Goal: Transaction & Acquisition: Purchase product/service

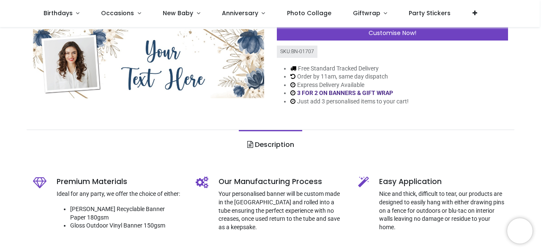
scroll to position [123, 0]
click at [497, 77] on div "Free Standard Tracked Delivery Order by 11am, same day dispatch Express Deliver…" at bounding box center [392, 84] width 231 height 55
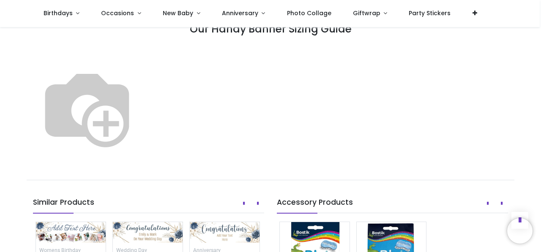
scroll to position [465, 0]
click at [141, 106] on img at bounding box center [87, 108] width 108 height 108
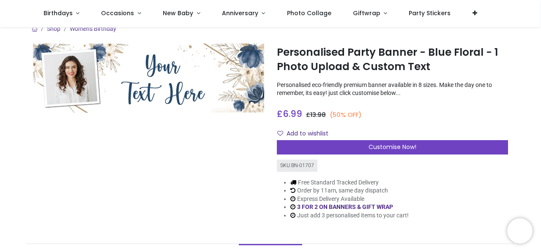
scroll to position [8, 0]
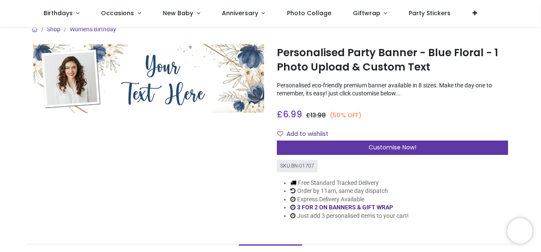
click at [373, 146] on span "Customise Now!" at bounding box center [393, 147] width 48 height 8
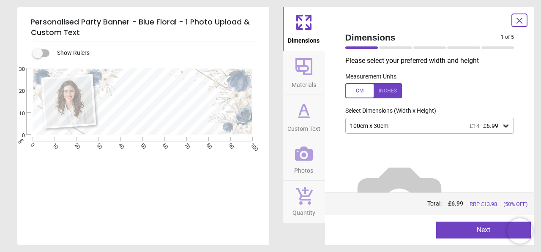
click at [503, 126] on icon at bounding box center [505, 126] width 5 height 3
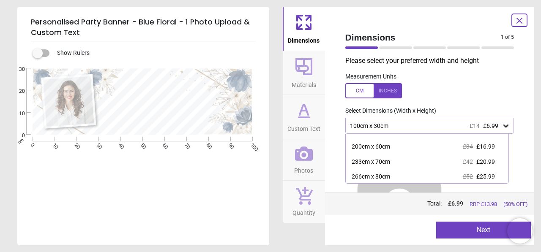
scroll to position [40, 0]
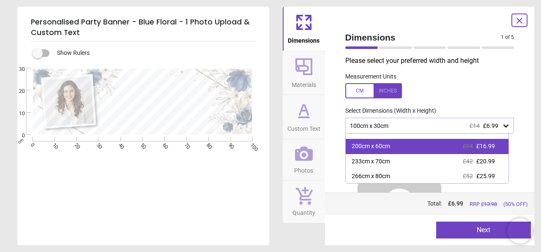
click at [413, 151] on div "200cm x 60cm £34 £16.99" at bounding box center [427, 146] width 163 height 15
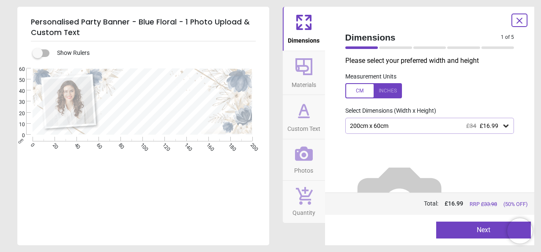
scroll to position [30, 0]
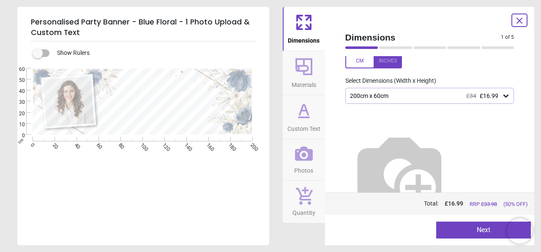
click at [456, 230] on button "Next" at bounding box center [483, 230] width 95 height 17
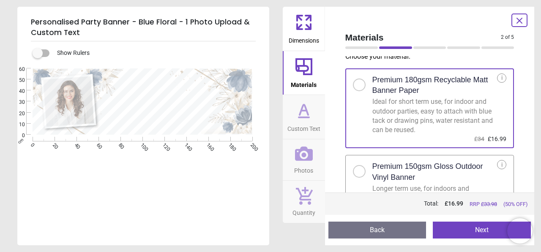
scroll to position [0, 0]
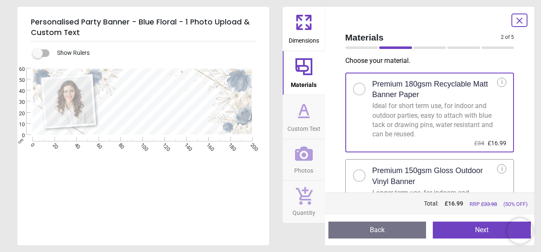
click at [319, 112] on button "Custom Text" at bounding box center [304, 117] width 42 height 44
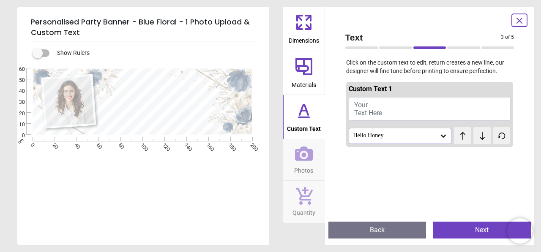
click at [385, 111] on button "Your Text Here" at bounding box center [430, 109] width 162 height 24
click at [367, 104] on span "Your Text Here" at bounding box center [368, 109] width 28 height 16
click at [123, 88] on div at bounding box center [156, 103] width 103 height 55
click at [363, 105] on span "Your Text Here" at bounding box center [368, 109] width 28 height 16
click at [441, 137] on icon at bounding box center [443, 136] width 5 height 3
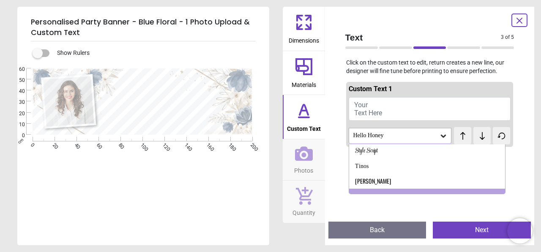
scroll to position [432, 0]
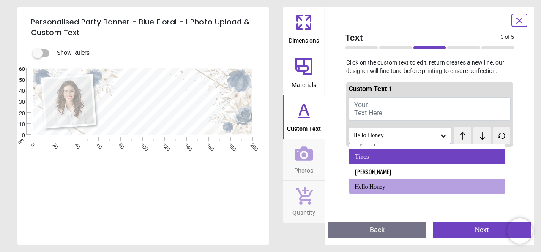
click at [401, 161] on div "Tinos" at bounding box center [427, 157] width 156 height 15
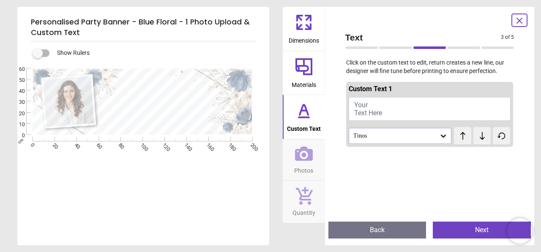
click at [439, 133] on icon at bounding box center [443, 136] width 8 height 8
click at [402, 164] on div "Paytone One" at bounding box center [427, 171] width 156 height 15
click at [426, 132] on div "Paytone One" at bounding box center [395, 135] width 87 height 7
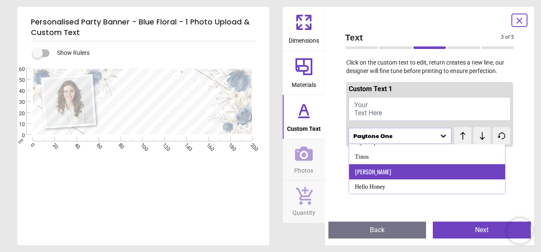
click at [400, 169] on div "Oswald" at bounding box center [427, 171] width 156 height 15
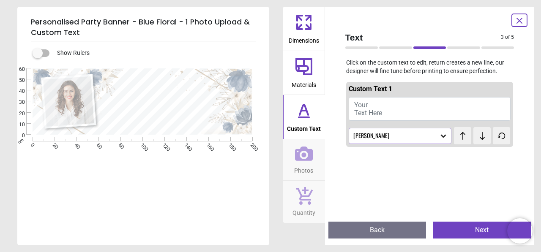
click at [404, 135] on div "Oswald" at bounding box center [395, 135] width 87 height 7
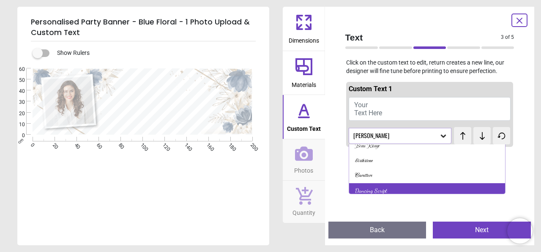
click at [374, 190] on div "Dancing Script" at bounding box center [371, 191] width 32 height 8
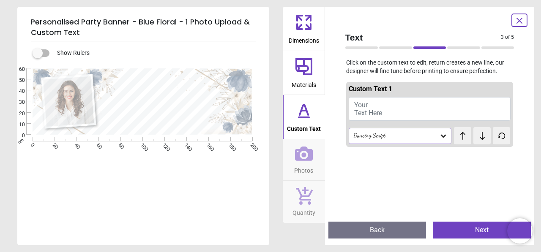
click at [385, 100] on button "Your Text Here" at bounding box center [430, 109] width 162 height 24
click at [380, 107] on button "Your Text Here" at bounding box center [430, 109] width 162 height 24
type textarea "*"
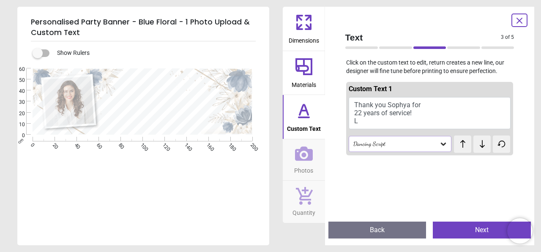
scroll to position [1, 0]
type textarea "**********"
click at [292, 169] on button "Photos" at bounding box center [304, 159] width 42 height 41
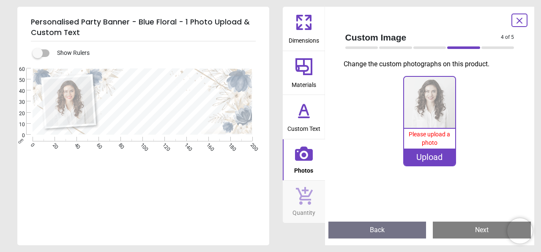
click at [424, 117] on img at bounding box center [429, 102] width 51 height 51
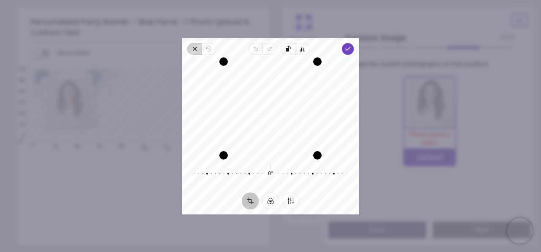
click at [196, 48] on icon "button" at bounding box center [194, 49] width 7 height 7
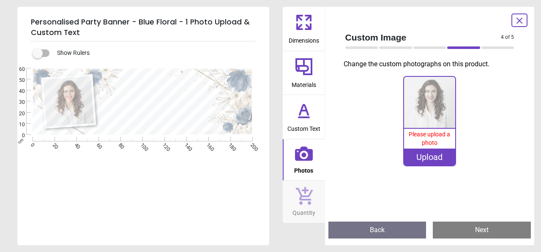
click at [517, 22] on icon at bounding box center [519, 20] width 5 height 5
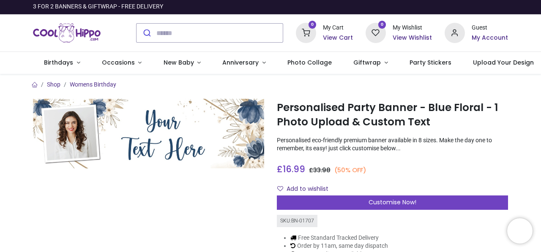
scroll to position [0, 0]
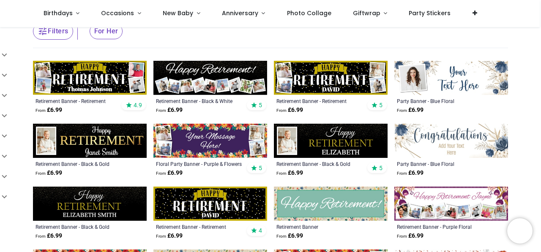
scroll to position [118, 0]
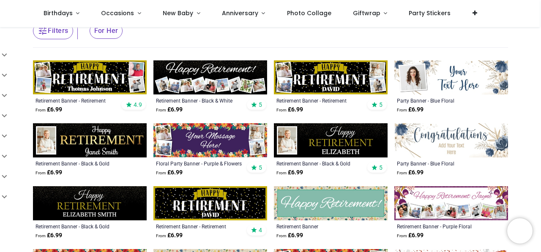
click at [215, 141] on img at bounding box center [210, 140] width 114 height 34
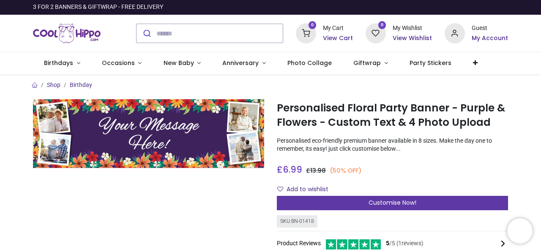
click at [387, 203] on span "Customise Now!" at bounding box center [393, 203] width 48 height 8
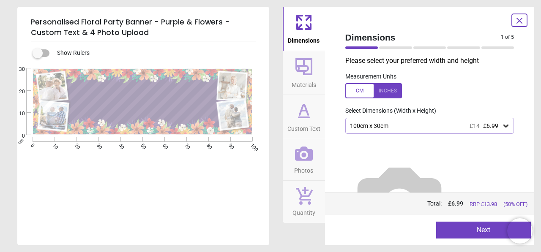
click at [503, 126] on icon at bounding box center [505, 126] width 5 height 3
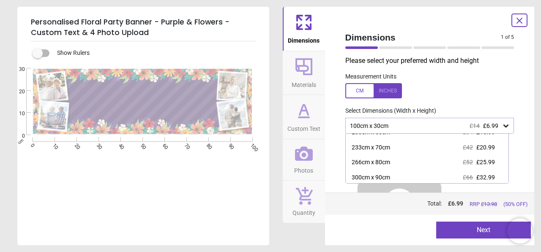
scroll to position [38, 0]
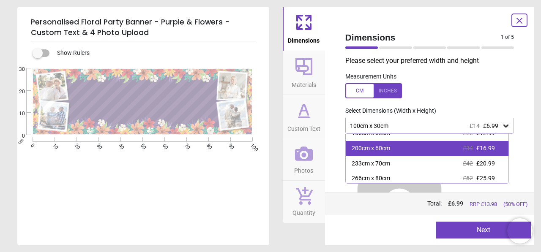
click at [415, 152] on div "200cm x 60cm £34 £16.99" at bounding box center [427, 148] width 163 height 15
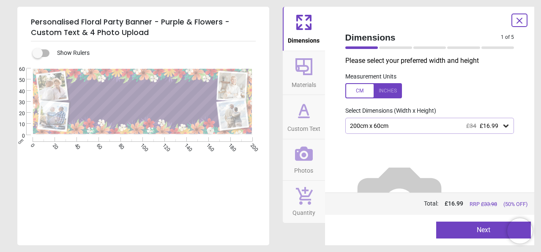
click at [461, 227] on button "Next" at bounding box center [483, 230] width 95 height 17
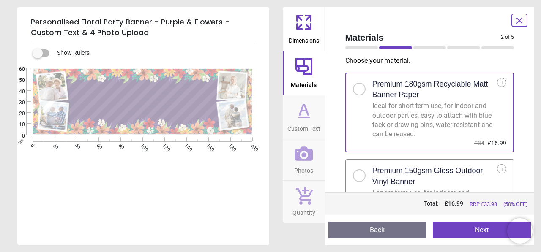
click at [461, 227] on button "Next" at bounding box center [482, 230] width 98 height 17
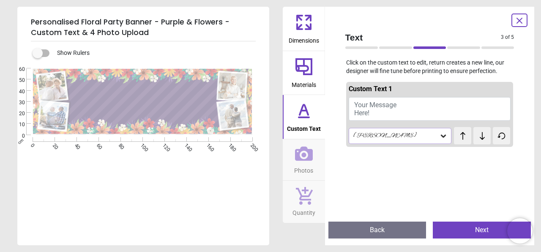
click at [402, 106] on button "Your Message Here!" at bounding box center [430, 109] width 162 height 24
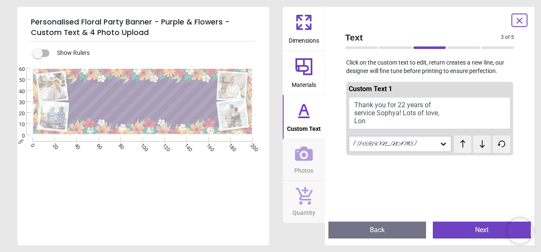
scroll to position [1, 0]
click at [151, 100] on textarea "**********" at bounding box center [143, 103] width 139 height 34
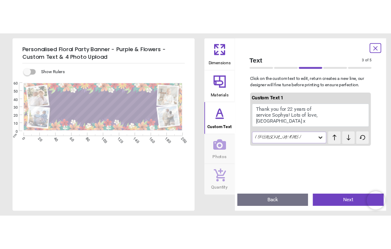
scroll to position [0, 0]
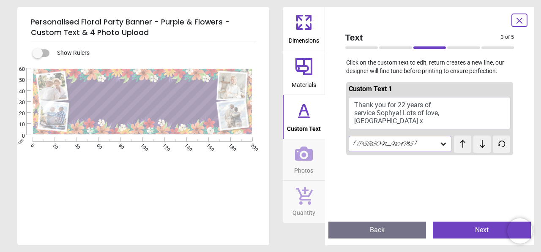
type textarea "**********"
click at [473, 225] on button "Next" at bounding box center [482, 230] width 98 height 17
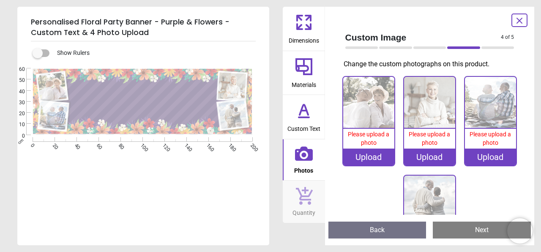
click at [369, 153] on div "Upload" at bounding box center [368, 157] width 51 height 17
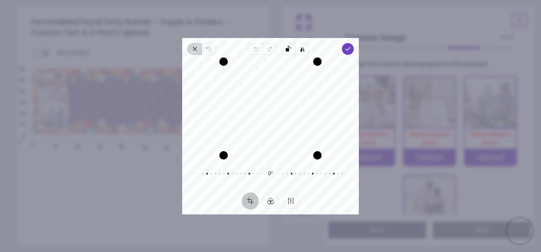
click at [194, 48] on icon "button" at bounding box center [194, 49] width 7 height 7
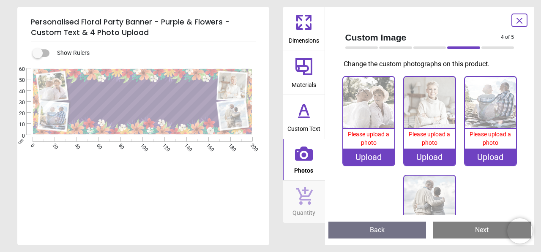
click at [368, 144] on span "Please upload a photo" at bounding box center [368, 138] width 41 height 15
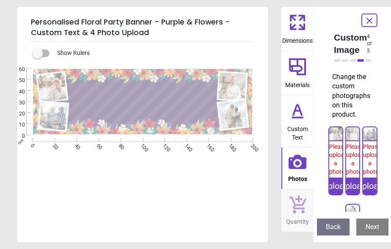
click at [332, 150] on span "Please upload a photo" at bounding box center [338, 159] width 18 height 32
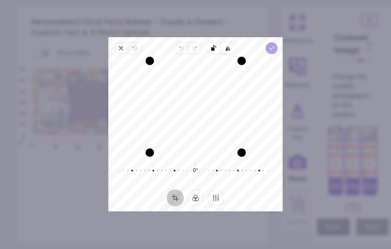
click at [273, 49] on icon "button" at bounding box center [271, 48] width 7 height 7
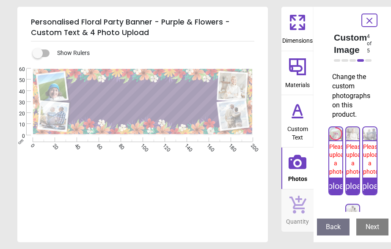
click at [347, 138] on img at bounding box center [352, 133] width 13 height 13
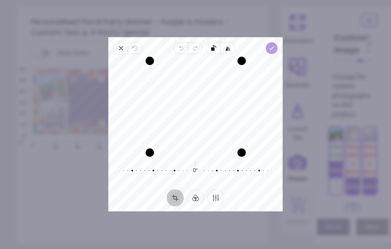
click at [274, 52] on span "Done" at bounding box center [271, 48] width 12 height 12
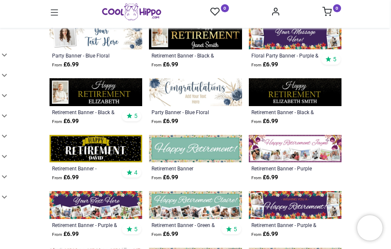
scroll to position [221, 0]
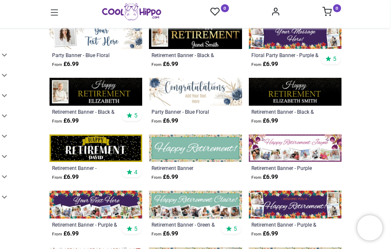
click at [287, 138] on img at bounding box center [295, 148] width 93 height 28
click at [124, 209] on img at bounding box center [95, 205] width 93 height 28
click at [276, 142] on img at bounding box center [295, 148] width 93 height 28
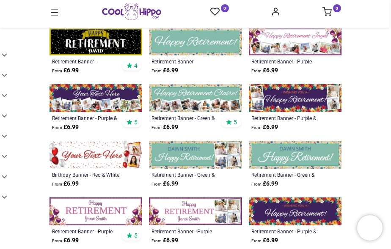
scroll to position [327, 0]
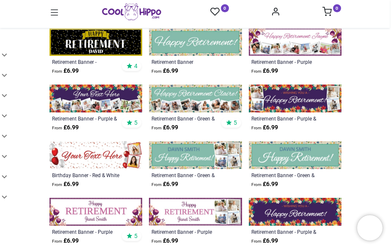
click at [110, 107] on img at bounding box center [95, 99] width 93 height 28
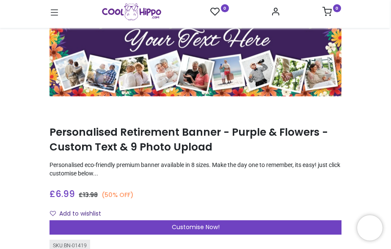
scroll to position [44, 0]
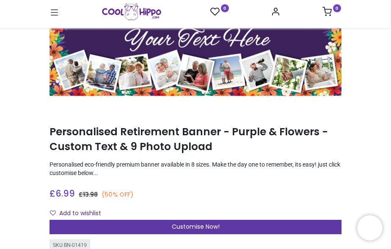
click at [188, 226] on span "Customise Now!" at bounding box center [196, 226] width 48 height 8
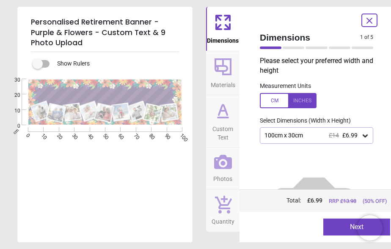
click at [303, 136] on div "100cm x 30cm £14 £6.99" at bounding box center [311, 135] width 97 height 7
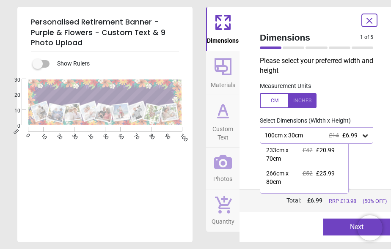
scroll to position [68, 0]
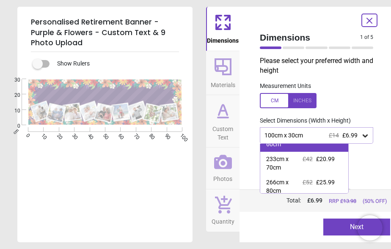
click at [288, 148] on div "200cm x 60cm" at bounding box center [284, 140] width 36 height 16
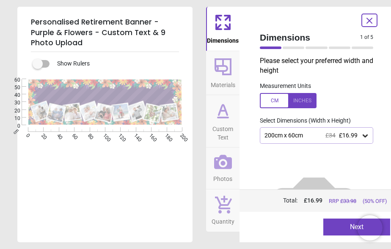
click at [346, 225] on button "Next" at bounding box center [356, 227] width 67 height 17
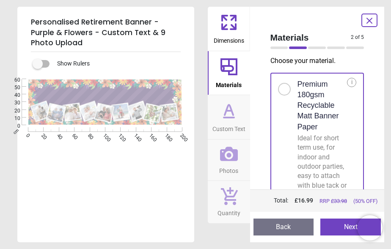
click at [346, 225] on button "Next" at bounding box center [350, 227] width 60 height 17
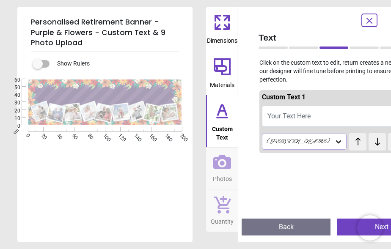
click at [295, 112] on span "Your Text Here" at bounding box center [288, 116] width 43 height 8
click at [65, 96] on textarea "**********" at bounding box center [105, 95] width 135 height 10
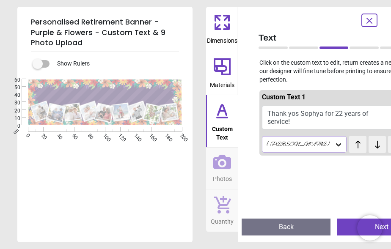
scroll to position [0, 0]
click at [93, 90] on textarea "**********" at bounding box center [105, 95] width 135 height 12
click at [136, 97] on textarea "**********" at bounding box center [105, 95] width 135 height 12
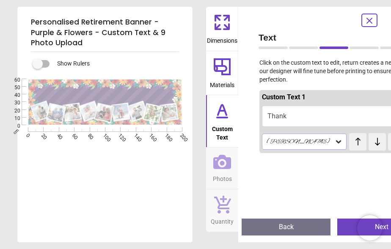
type textarea "*"
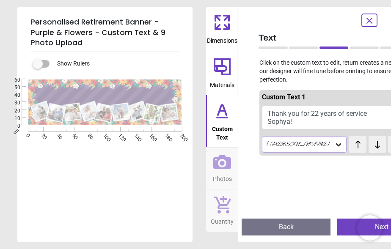
scroll to position [0, 0]
click at [136, 97] on textarea "**********" at bounding box center [105, 95] width 135 height 12
type textarea "**********"
click at [292, 129] on button "Thank you for 22 years of service Sophya! Lots of love, London" at bounding box center [334, 118] width 144 height 24
drag, startPoint x: 289, startPoint y: 141, endPoint x: 278, endPoint y: 112, distance: 30.4
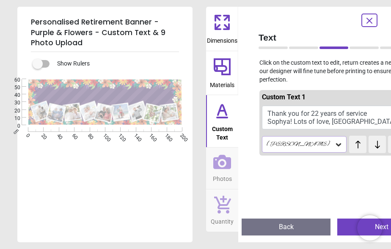
click at [278, 112] on button "Thank you for 22 years of service Sophya! Lots of love, London" at bounding box center [334, 118] width 144 height 24
click at [368, 20] on icon at bounding box center [369, 21] width 10 height 10
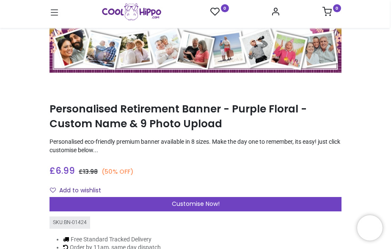
scroll to position [88, 0]
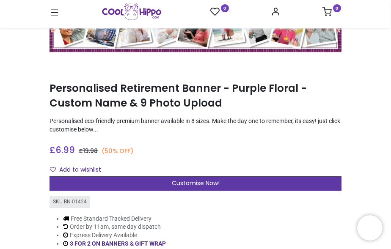
click at [208, 182] on span "Customise Now!" at bounding box center [196, 183] width 48 height 8
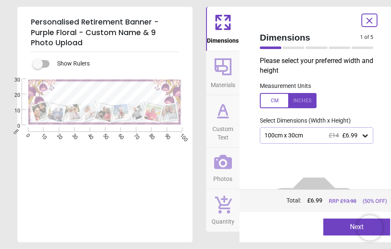
click at [328, 132] on span "£14" at bounding box center [333, 135] width 10 height 7
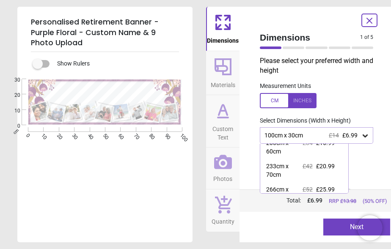
scroll to position [62, 0]
click at [318, 155] on div "£34 £16.99" at bounding box center [318, 147] width 32 height 16
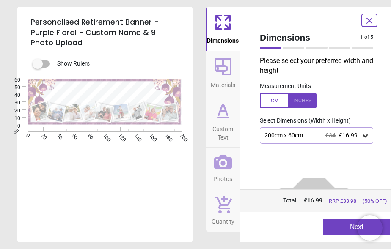
click at [332, 221] on button "Next" at bounding box center [356, 227] width 67 height 17
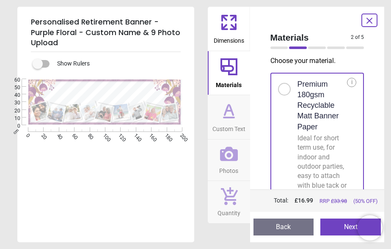
click at [331, 229] on button "Next" at bounding box center [350, 227] width 60 height 17
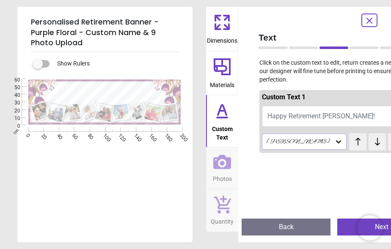
click at [296, 121] on button "Happy Retirement Jayne!" at bounding box center [334, 116] width 144 height 21
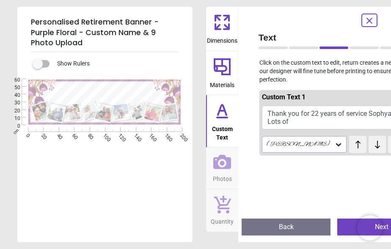
scroll to position [0, 0]
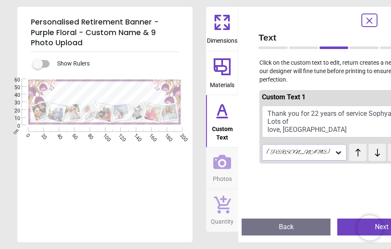
click at [315, 123] on button "Thank you for 22 years of service Sophya! Lots of love, London xx" at bounding box center [334, 122] width 144 height 32
click at [123, 98] on textarea "**********" at bounding box center [107, 92] width 108 height 12
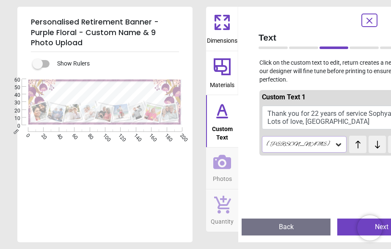
click at [351, 149] on icon at bounding box center [357, 144] width 13 height 8
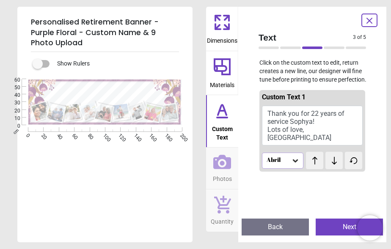
scroll to position [0, 0]
click at [315, 153] on div "test test" at bounding box center [312, 156] width 13 height 9
click at [337, 156] on icon at bounding box center [334, 160] width 13 height 8
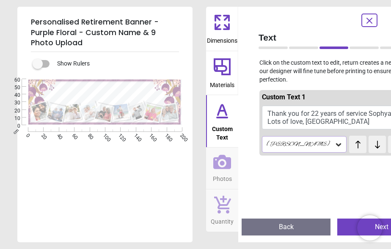
click at [349, 151] on div "test test" at bounding box center [377, 144] width 57 height 17
click at [371, 149] on icon at bounding box center [377, 144] width 13 height 8
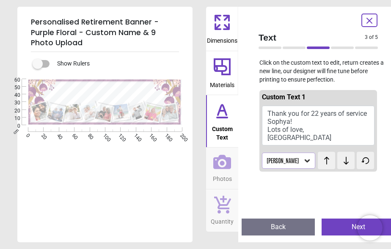
click at [339, 156] on icon at bounding box center [345, 160] width 13 height 8
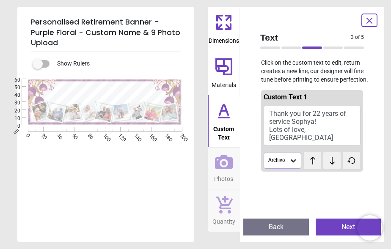
click at [331, 156] on icon at bounding box center [331, 160] width 13 height 8
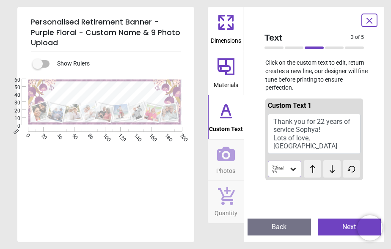
click at [331, 165] on icon at bounding box center [331, 169] width 13 height 8
click at [331, 159] on div "Style Script test test" at bounding box center [314, 168] width 92 height 19
click at [325, 165] on icon at bounding box center [331, 169] width 13 height 8
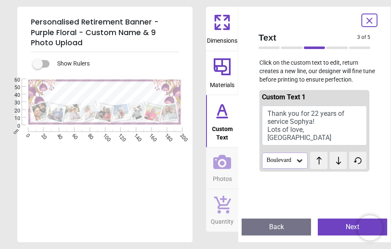
click at [324, 161] on div "Custom Text 1 Thank you for 22 years of service Sophya! Lots of love, London xx…" at bounding box center [314, 131] width 110 height 82
click at [332, 156] on icon at bounding box center [338, 160] width 13 height 8
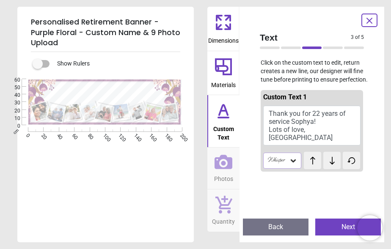
click at [332, 156] on icon at bounding box center [331, 160] width 13 height 8
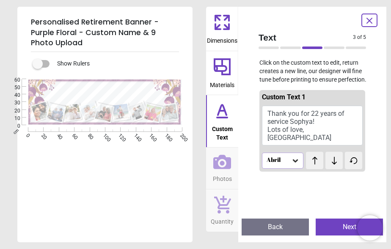
click at [332, 157] on icon at bounding box center [333, 161] width 5 height 8
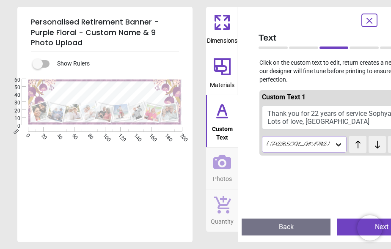
click at [371, 149] on icon at bounding box center [377, 144] width 13 height 8
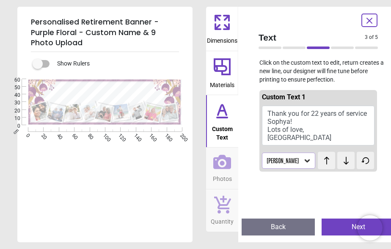
click at [339, 156] on icon at bounding box center [345, 160] width 13 height 8
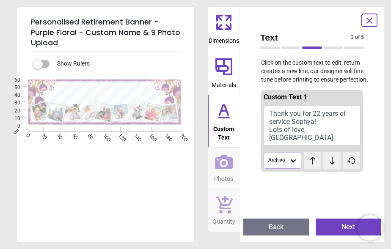
click at [332, 156] on icon at bounding box center [331, 160] width 13 height 8
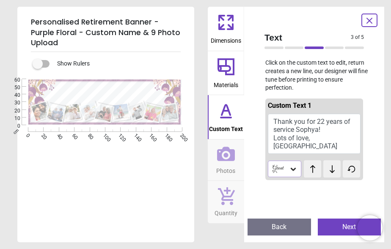
click at [332, 165] on icon at bounding box center [331, 169] width 13 height 8
click at [323, 130] on button "Thank you for 22 years of service Sophya! Lots of love, London xx" at bounding box center [314, 134] width 92 height 40
click at [345, 135] on button "Thank you for 22 years of service Sophya! Lots of love, London xx" at bounding box center [314, 134] width 92 height 40
click at [332, 130] on button "Thank you for 22 years of service Sophya! Lots of love, London xx" at bounding box center [314, 134] width 92 height 40
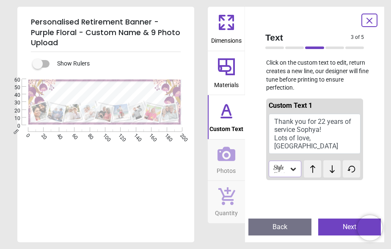
click at [328, 130] on button "Thank you for 22 years of service Sophya! Lots of love, London xx" at bounding box center [314, 134] width 92 height 40
click at [344, 139] on button "Thank you for 22 years of service Sophya! Lots of love, London xx" at bounding box center [314, 134] width 92 height 40
type textarea "**********"
click at [363, 20] on div at bounding box center [369, 21] width 16 height 14
click at [369, 22] on icon at bounding box center [369, 21] width 10 height 10
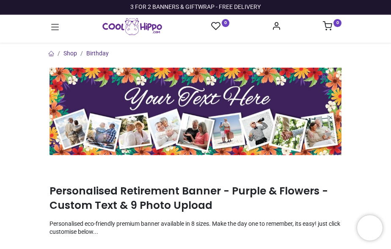
click at [240, 127] on img at bounding box center [195, 111] width 292 height 87
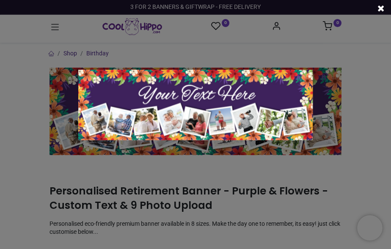
click at [188, 164] on div at bounding box center [195, 124] width 391 height 249
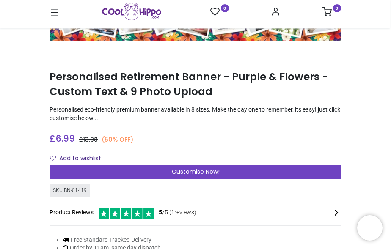
scroll to position [100, 0]
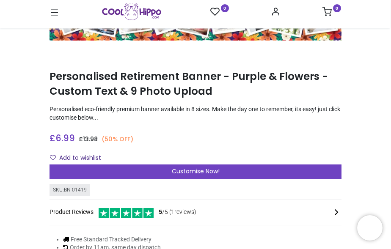
click at [227, 173] on div "Customise Now!" at bounding box center [195, 171] width 292 height 14
